Goal: Task Accomplishment & Management: Use online tool/utility

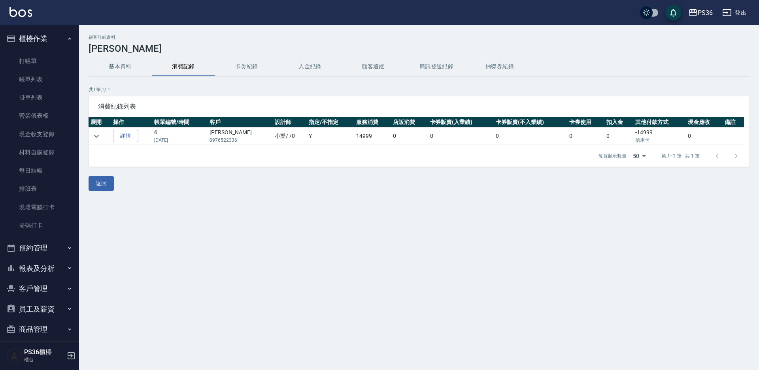
drag, startPoint x: 421, startPoint y: 158, endPoint x: 193, endPoint y: 306, distance: 272.2
click at [193, 306] on div "顧客詳細資料 [PERSON_NAME] 基本資料 消費記錄 卡券紀錄 入金紀錄 顧客追蹤 簡訊發送紀錄 抽獎券紀錄 共 1 筆, 1 / 1 消費紀錄列表 …" at bounding box center [379, 185] width 759 height 370
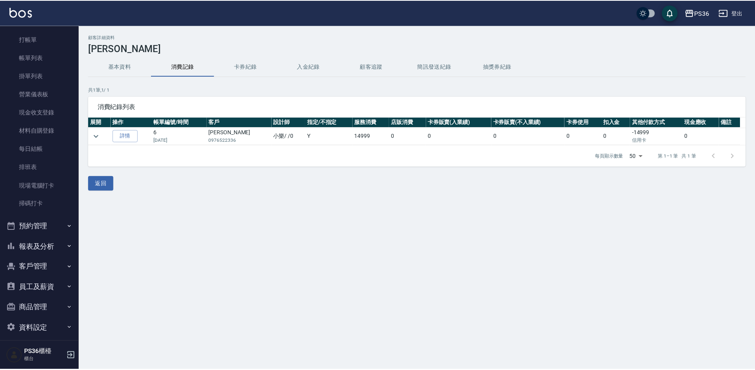
scroll to position [28, 0]
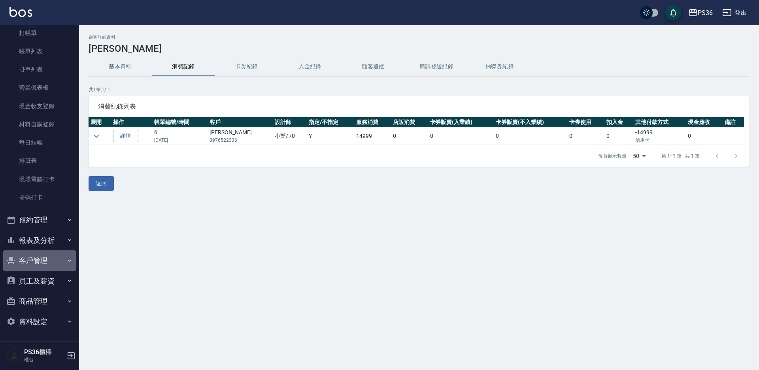
click at [40, 264] on button "客戶管理" at bounding box center [39, 260] width 73 height 21
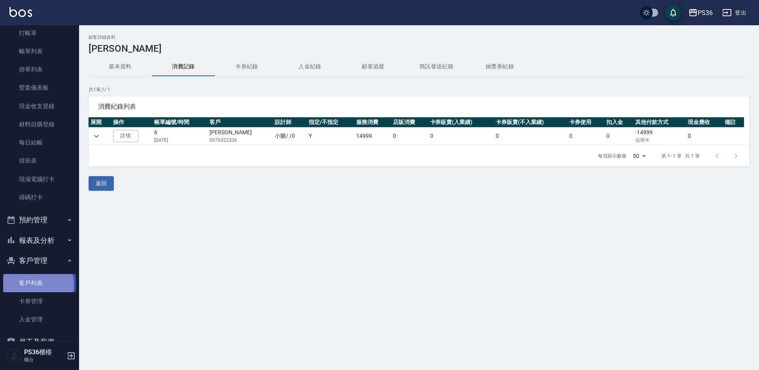
click at [37, 284] on link "客戶列表" at bounding box center [39, 283] width 73 height 18
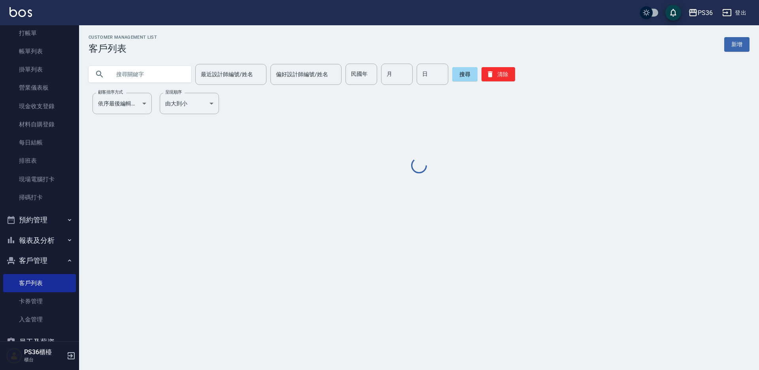
click at [166, 80] on input "text" at bounding box center [148, 74] width 74 height 21
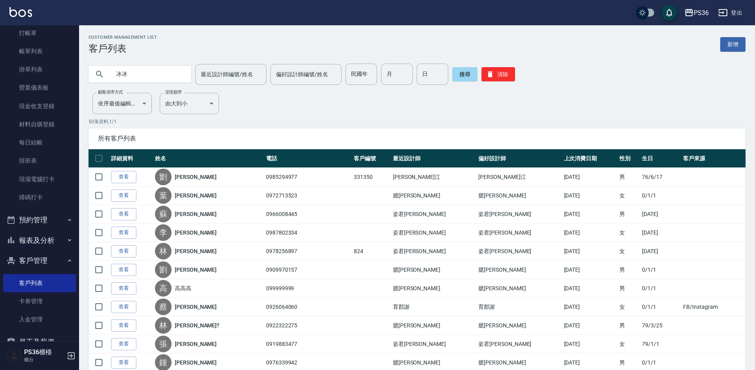
type input "冰冰"
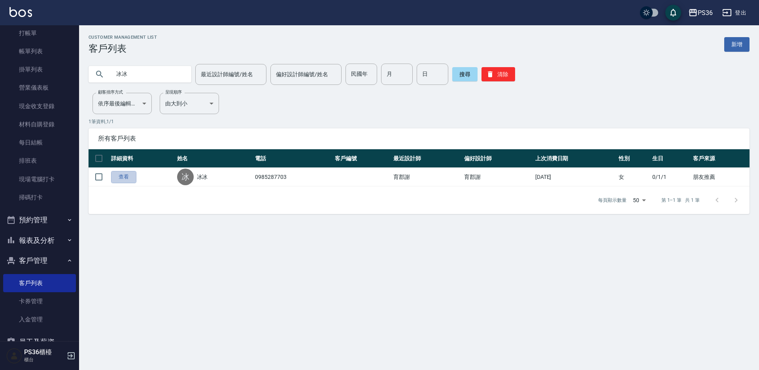
drag, startPoint x: 117, startPoint y: 177, endPoint x: 126, endPoint y: 164, distance: 15.7
click at [118, 177] on link "查看" at bounding box center [123, 177] width 25 height 12
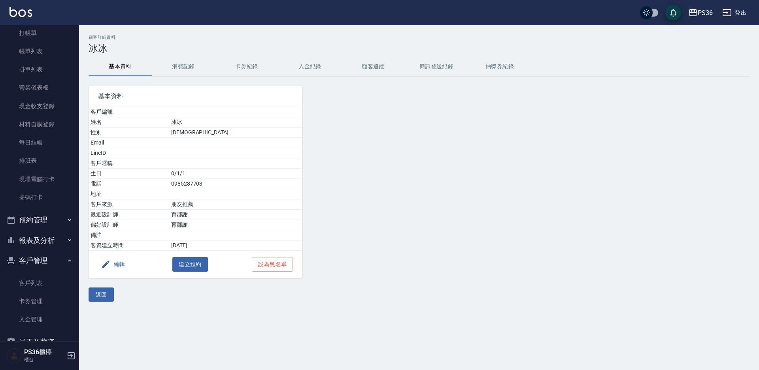
click at [193, 84] on div "基本資料 客戶編號 姓名 冰冰 性別 [DEMOGRAPHIC_DATA] Email LineID 客戶暱稱 生日 0/1/1 電話 [PHONE_NUMB…" at bounding box center [190, 177] width 223 height 201
click at [192, 76] on button "消費記錄" at bounding box center [183, 66] width 63 height 19
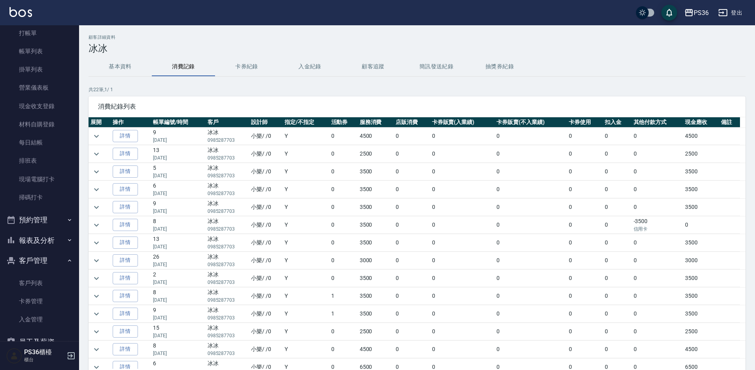
click at [103, 137] on td at bounding box center [99, 136] width 22 height 17
click at [97, 135] on icon "expand row" at bounding box center [96, 136] width 9 height 9
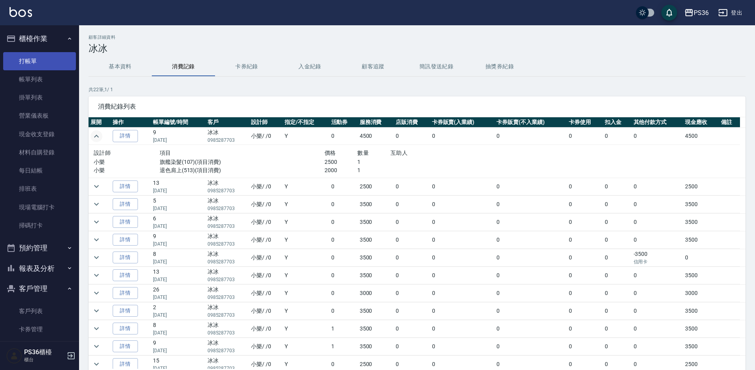
click at [42, 66] on link "打帳單" at bounding box center [39, 61] width 73 height 18
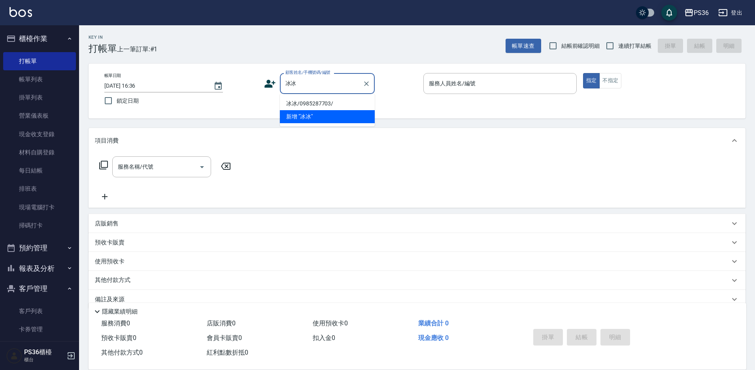
click at [306, 104] on li "冰冰/0985287703/" at bounding box center [327, 103] width 95 height 13
type input "冰冰/0985287703/"
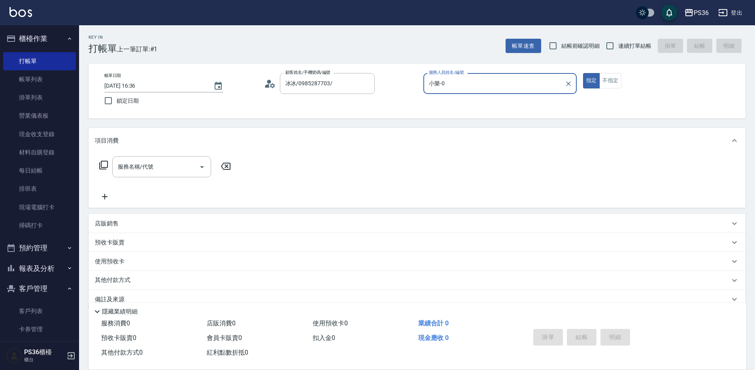
type input "小樂-0"
click at [106, 167] on icon at bounding box center [103, 164] width 9 height 9
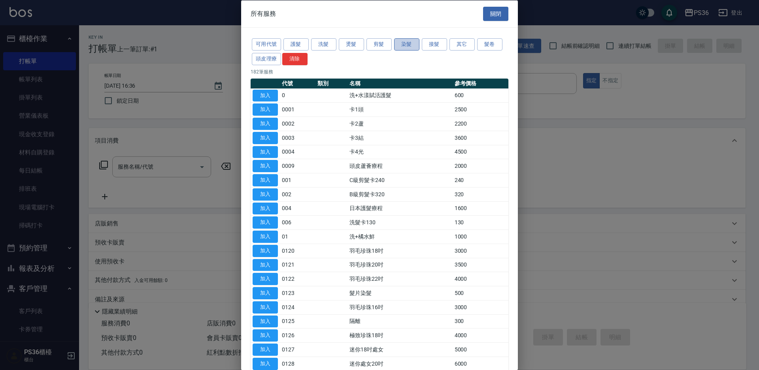
click at [412, 49] on button "染髮" at bounding box center [406, 44] width 25 height 12
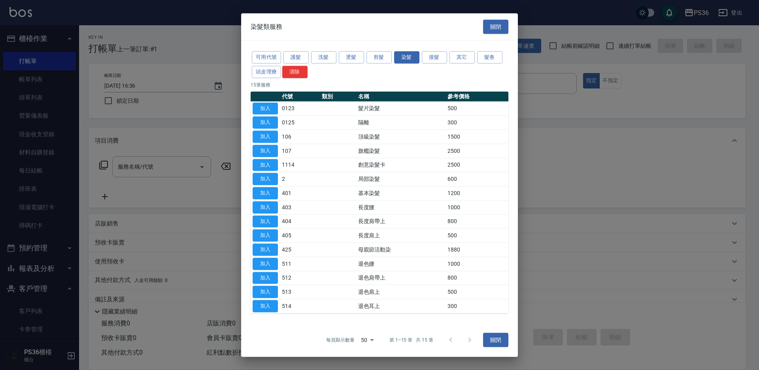
click at [282, 138] on td "106" at bounding box center [300, 137] width 40 height 14
click at [264, 137] on button "加入" at bounding box center [264, 137] width 25 height 12
type input "頂級染髮(106)"
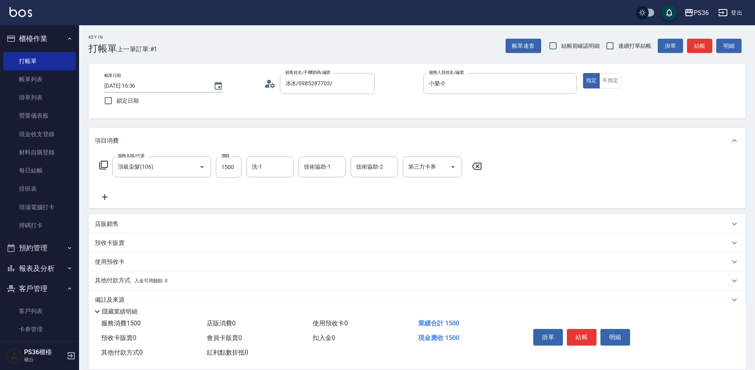
click at [101, 166] on icon at bounding box center [103, 165] width 9 height 9
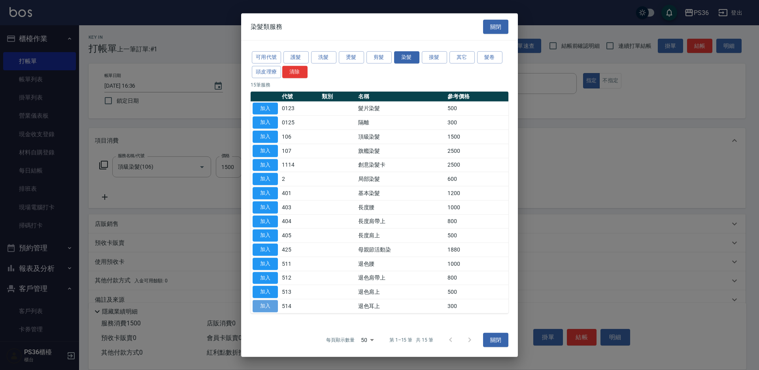
click at [264, 309] on button "加入" at bounding box center [264, 306] width 25 height 12
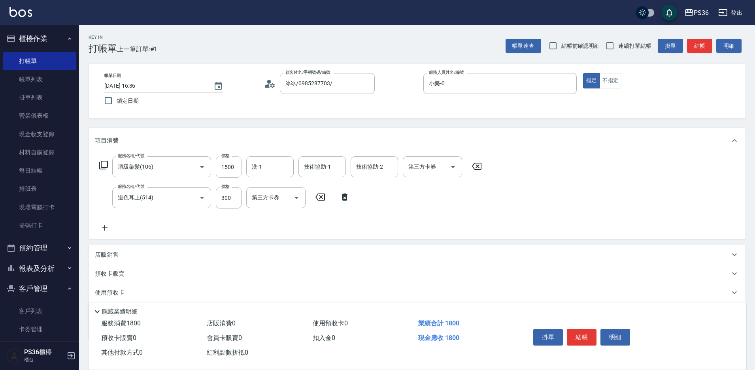
click at [232, 167] on input "1500" at bounding box center [229, 166] width 26 height 21
type input "2500"
click at [236, 200] on input "300" at bounding box center [229, 197] width 26 height 21
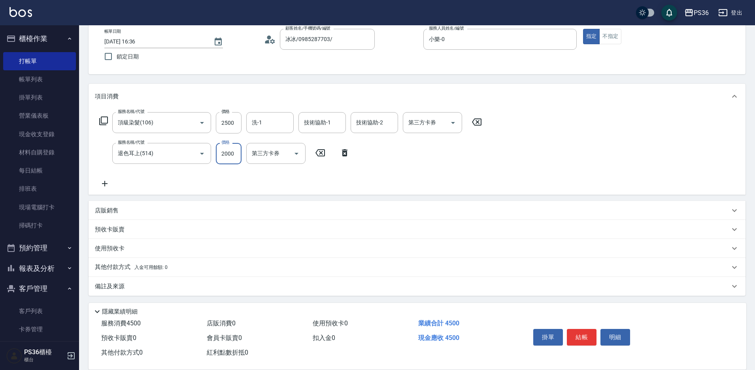
scroll to position [46, 0]
type input "2000"
click at [583, 333] on button "結帳" at bounding box center [582, 337] width 30 height 17
